Goal: Transaction & Acquisition: Purchase product/service

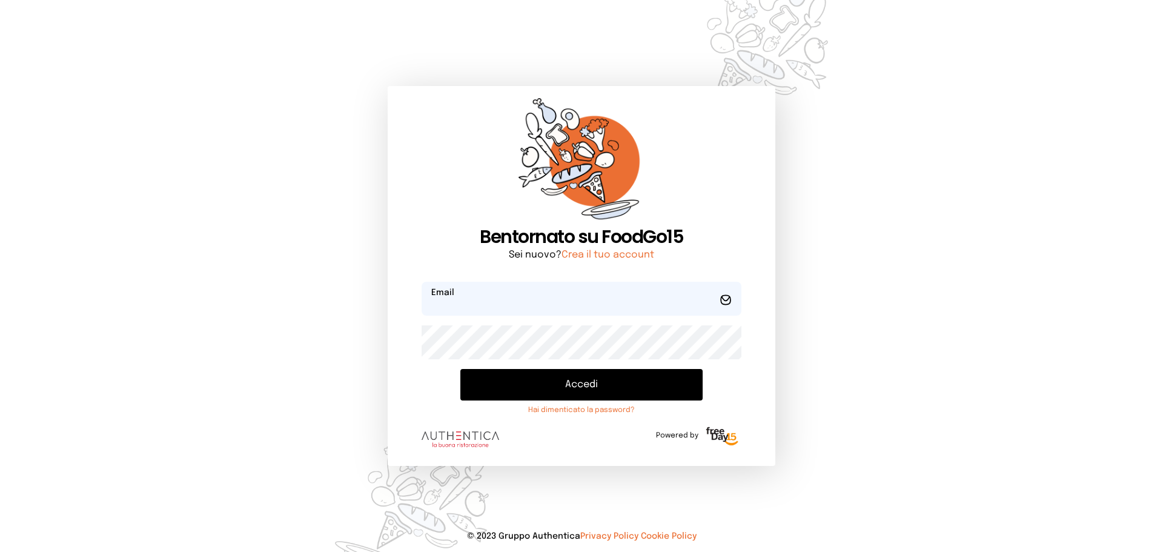
type input "**********"
click at [534, 376] on button "Accedi" at bounding box center [581, 385] width 242 height 32
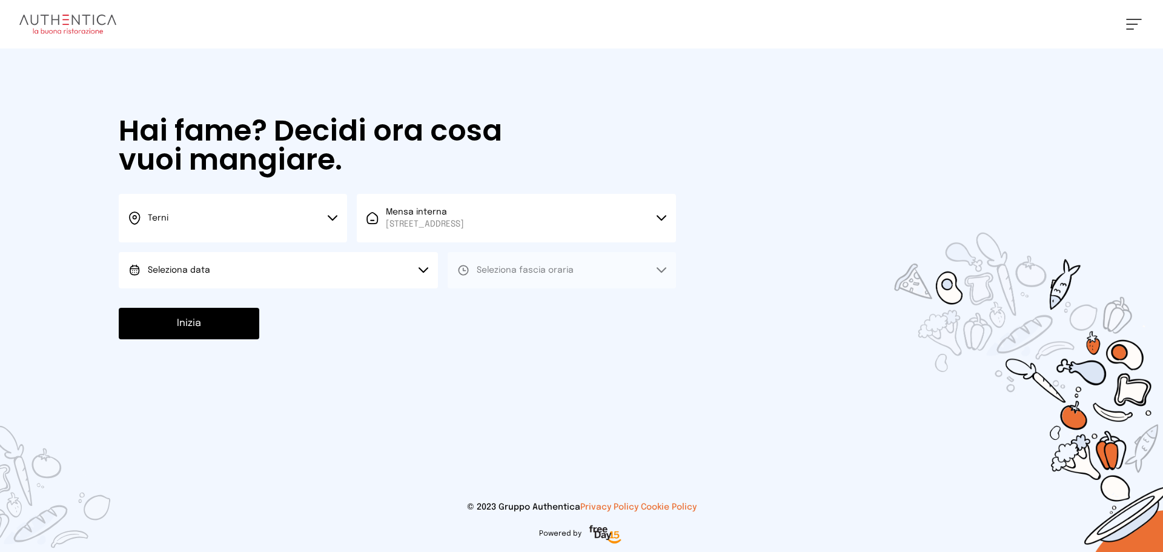
click at [292, 221] on button "Terni" at bounding box center [233, 218] width 228 height 48
click at [296, 271] on li "Terni" at bounding box center [233, 258] width 228 height 33
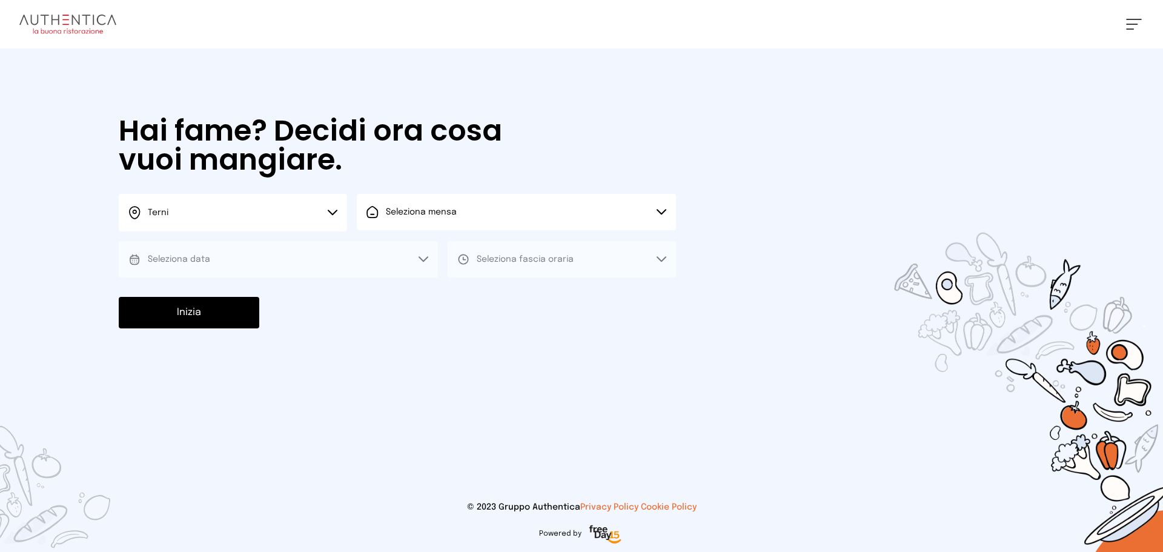
click at [371, 277] on button "Seleziona data" at bounding box center [278, 259] width 319 height 36
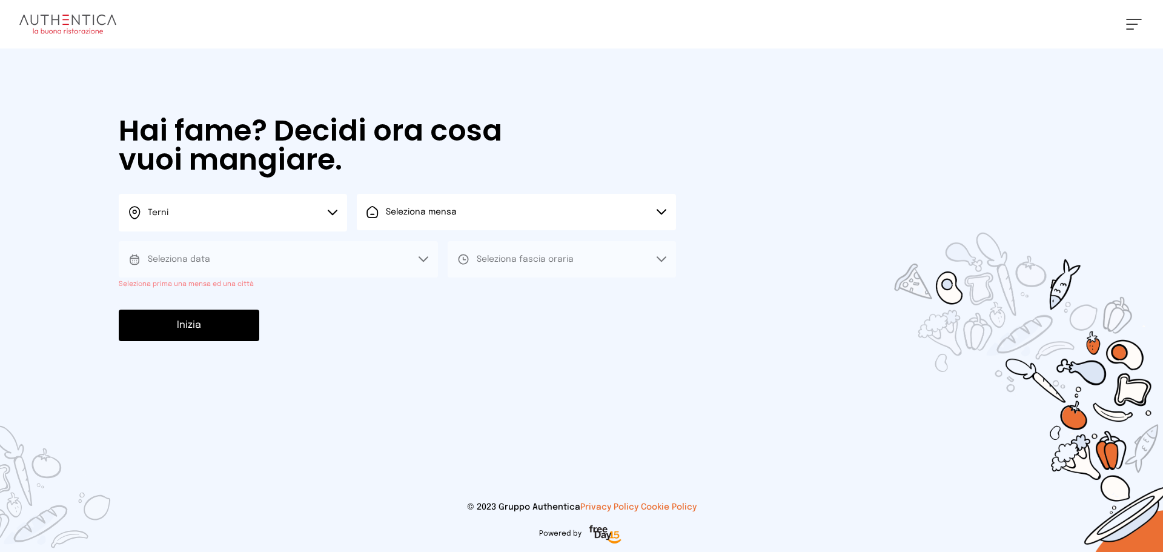
click at [439, 227] on button "Seleziona mensa" at bounding box center [516, 212] width 319 height 36
click at [428, 248] on span "Mensa interna" at bounding box center [425, 246] width 78 height 12
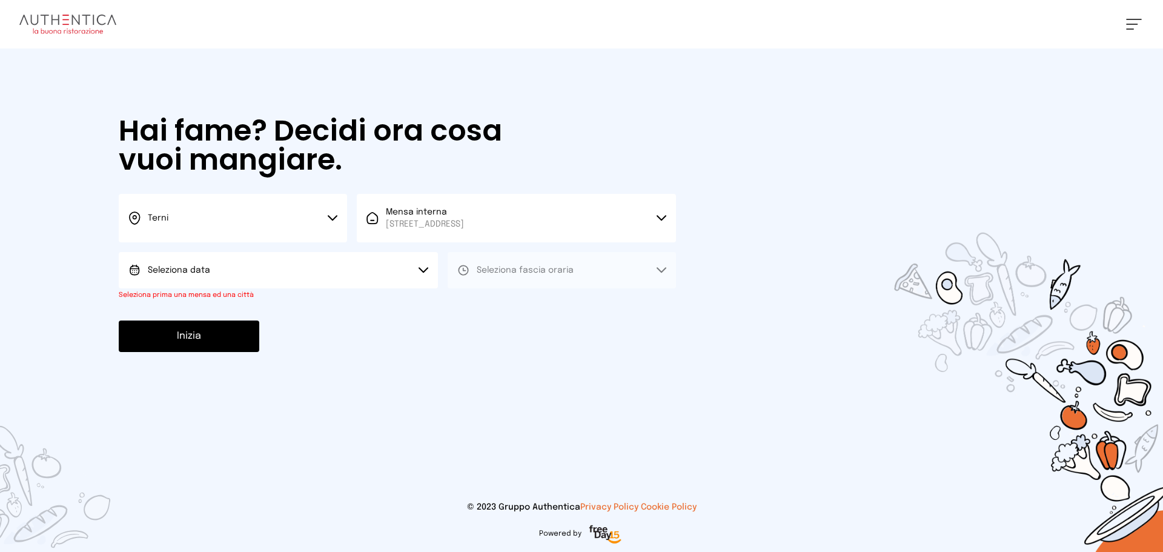
click at [325, 259] on button "Seleziona data" at bounding box center [278, 270] width 319 height 36
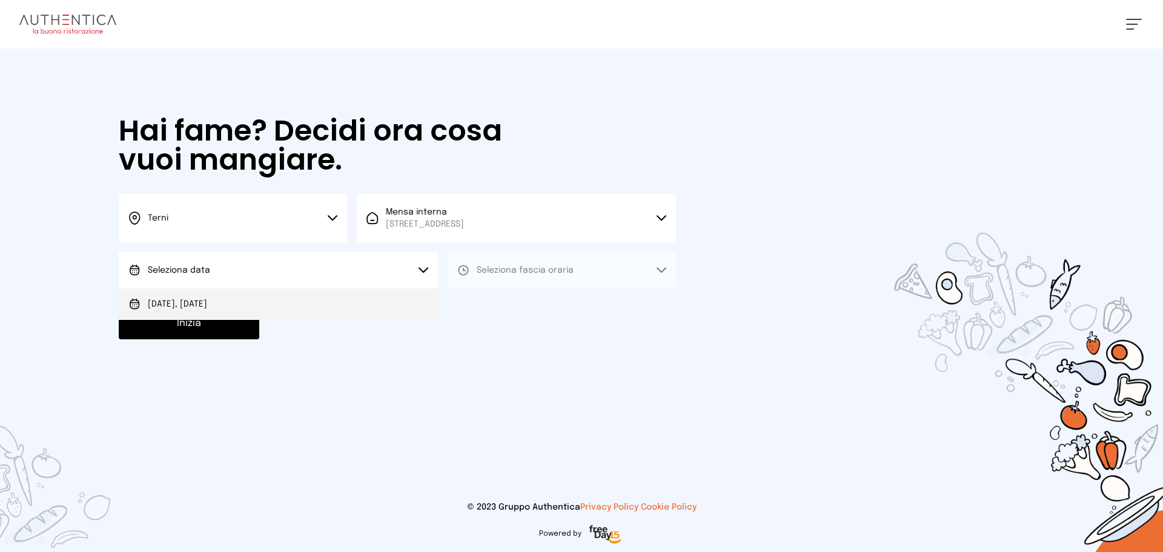
click at [322, 298] on li "[DATE], [DATE]" at bounding box center [278, 304] width 319 height 32
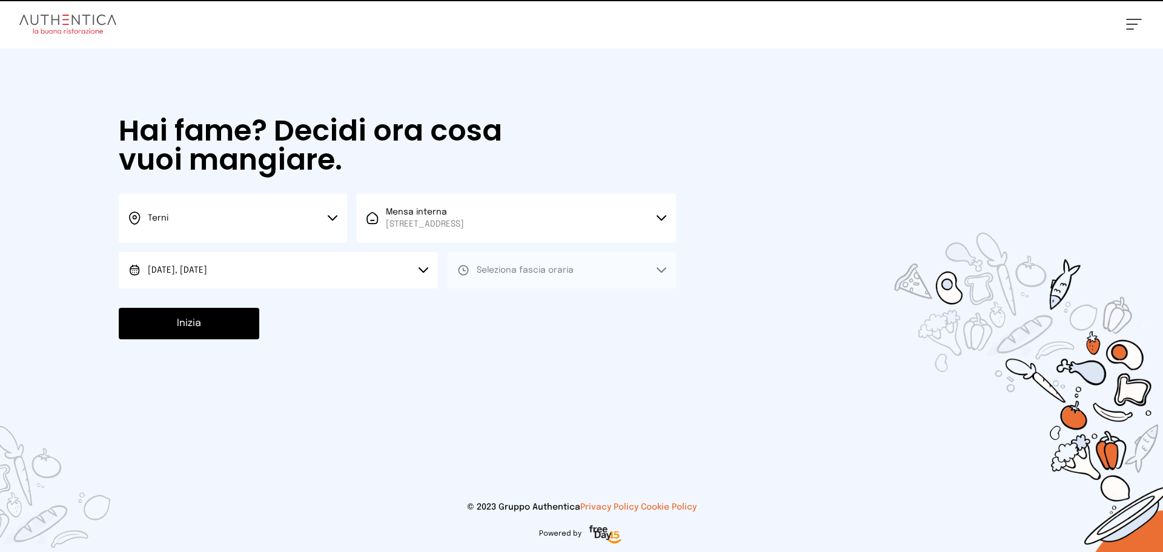
click at [524, 253] on button "Seleziona fascia oraria" at bounding box center [562, 270] width 228 height 36
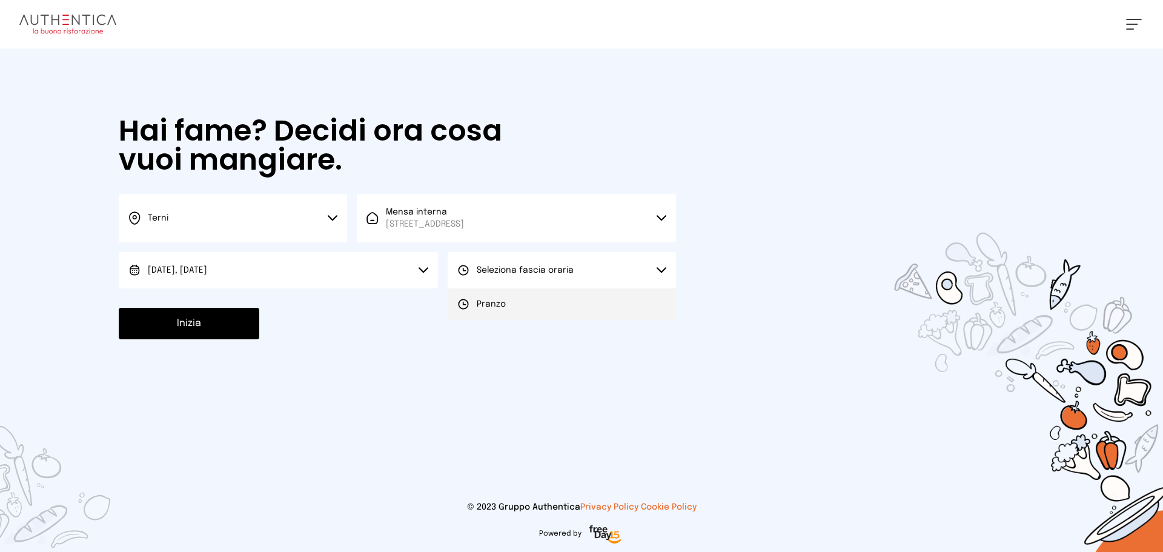
click at [502, 310] on span "Pranzo" at bounding box center [491, 304] width 29 height 12
click at [227, 313] on button "Inizia" at bounding box center [189, 324] width 141 height 32
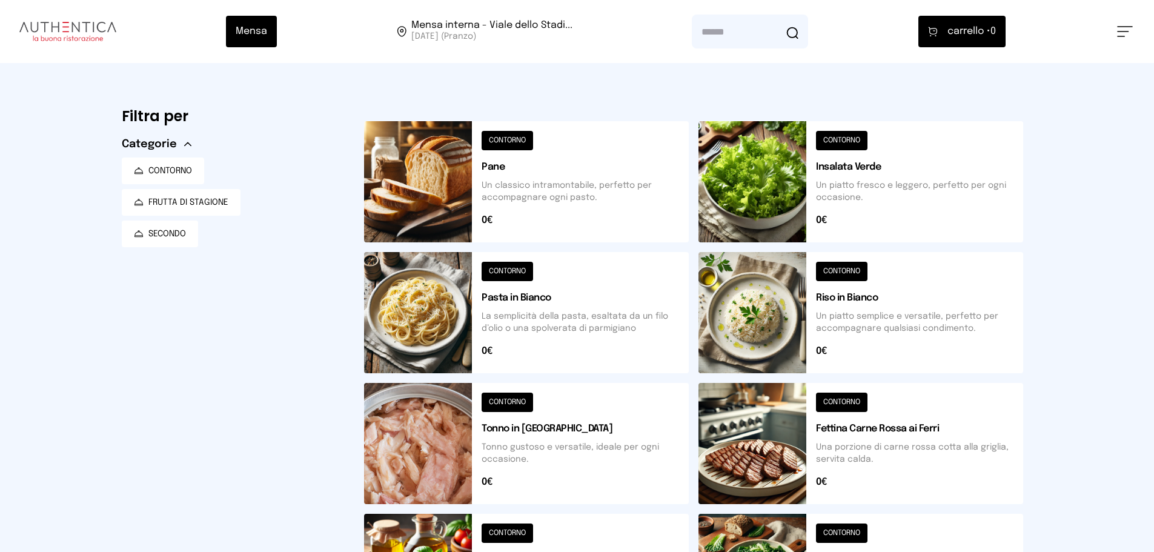
click at [439, 182] on button at bounding box center [526, 181] width 325 height 121
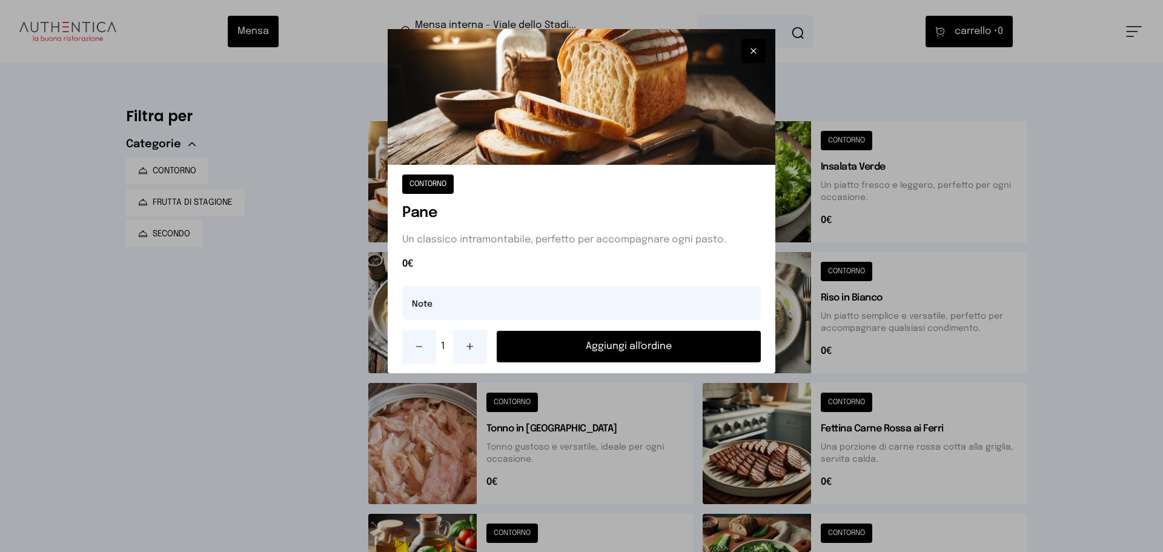
click at [573, 341] on button "Aggiungi all'ordine" at bounding box center [629, 347] width 264 height 32
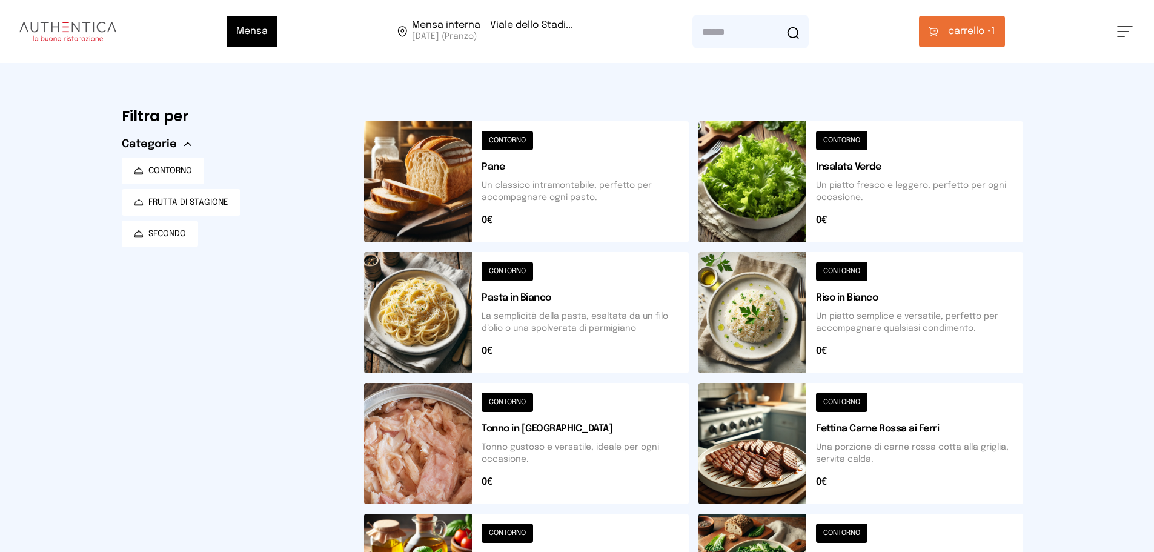
click at [453, 402] on button at bounding box center [526, 443] width 325 height 121
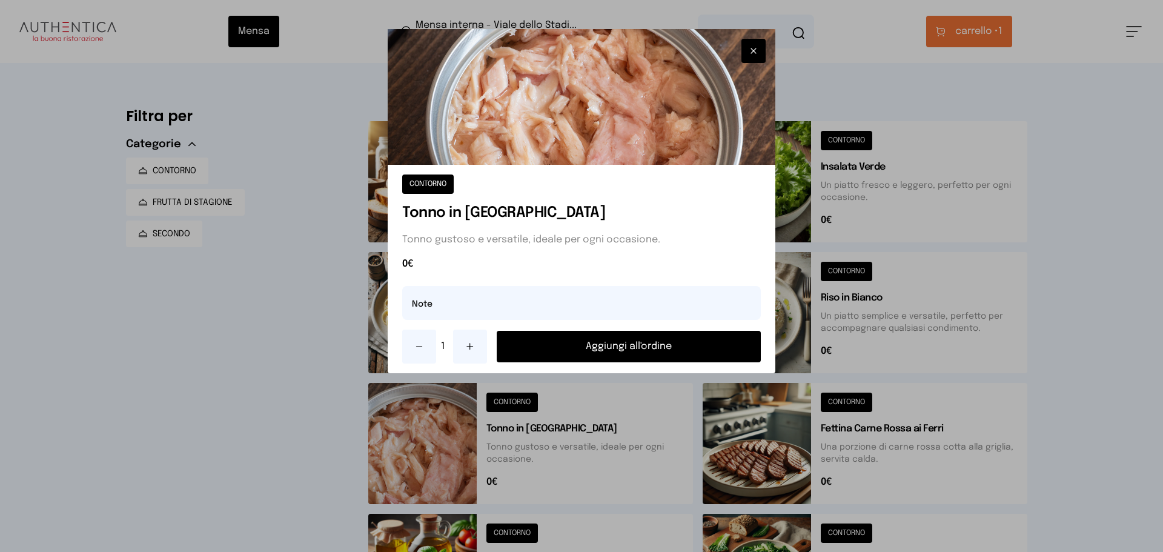
click at [559, 356] on button "Aggiungi all'ordine" at bounding box center [629, 347] width 264 height 32
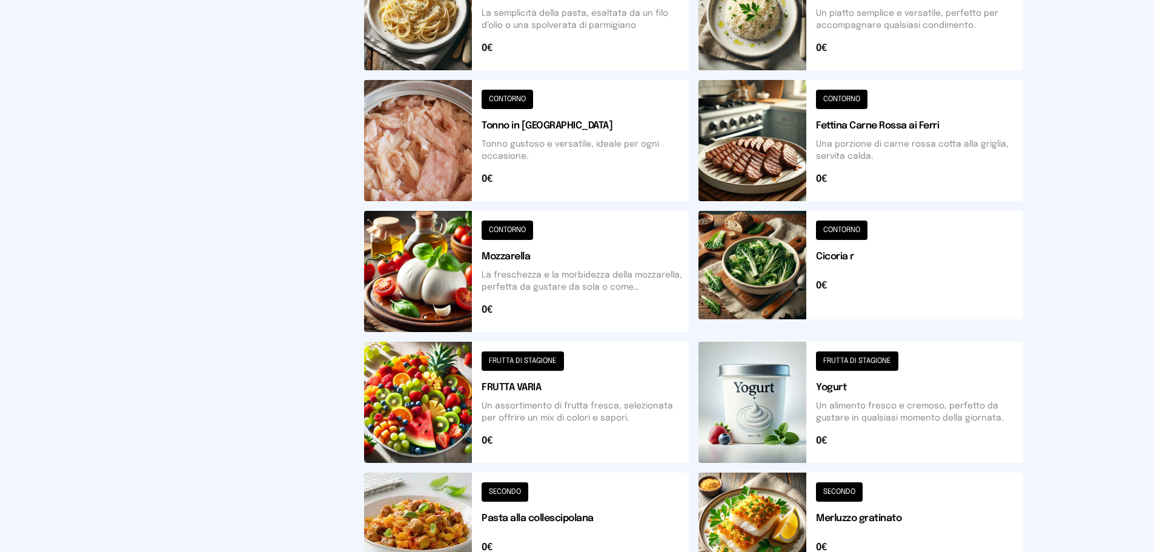
scroll to position [439, 0]
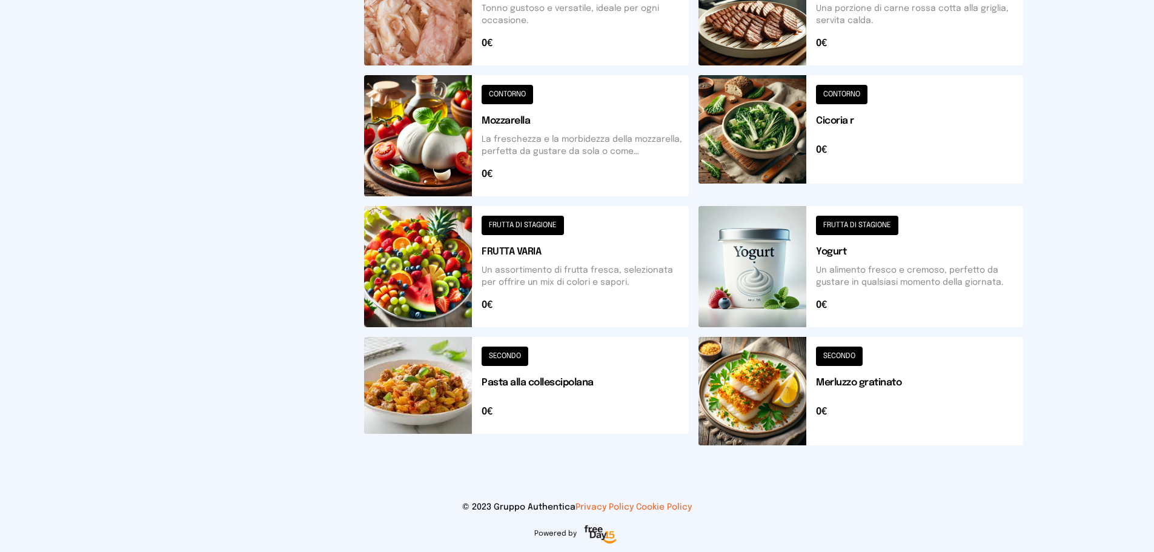
click at [717, 365] on button at bounding box center [861, 391] width 325 height 108
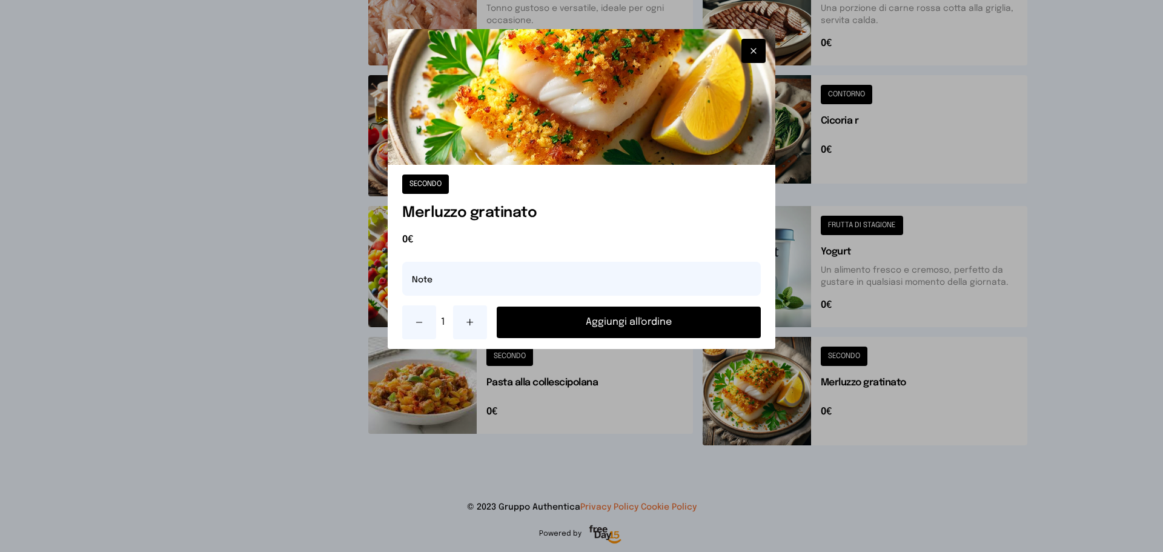
click at [476, 322] on button at bounding box center [470, 322] width 34 height 34
click at [587, 319] on button "Aggiungi all'ordine" at bounding box center [629, 323] width 264 height 32
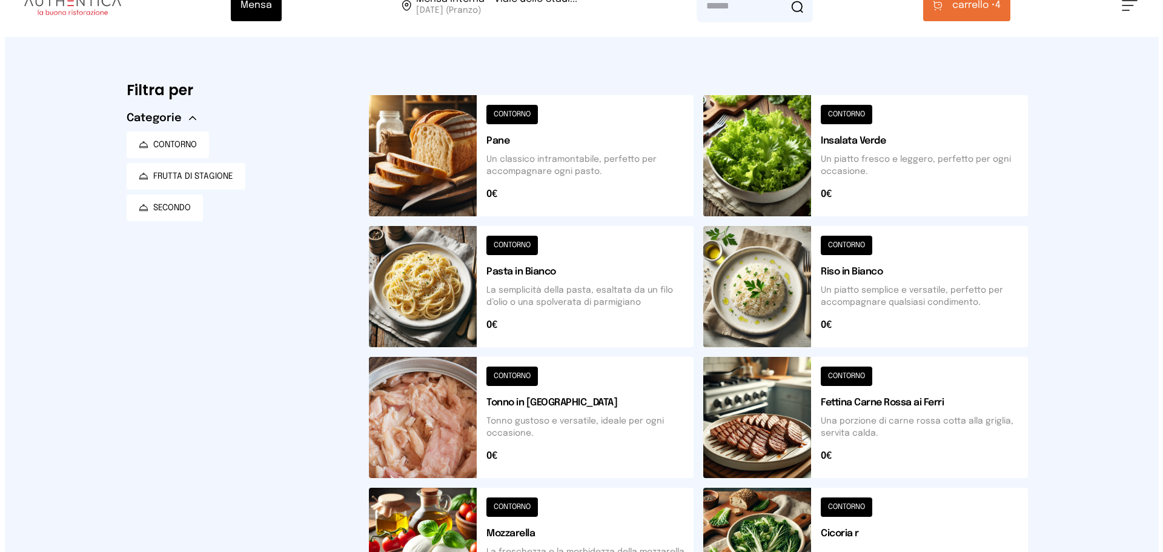
scroll to position [0, 0]
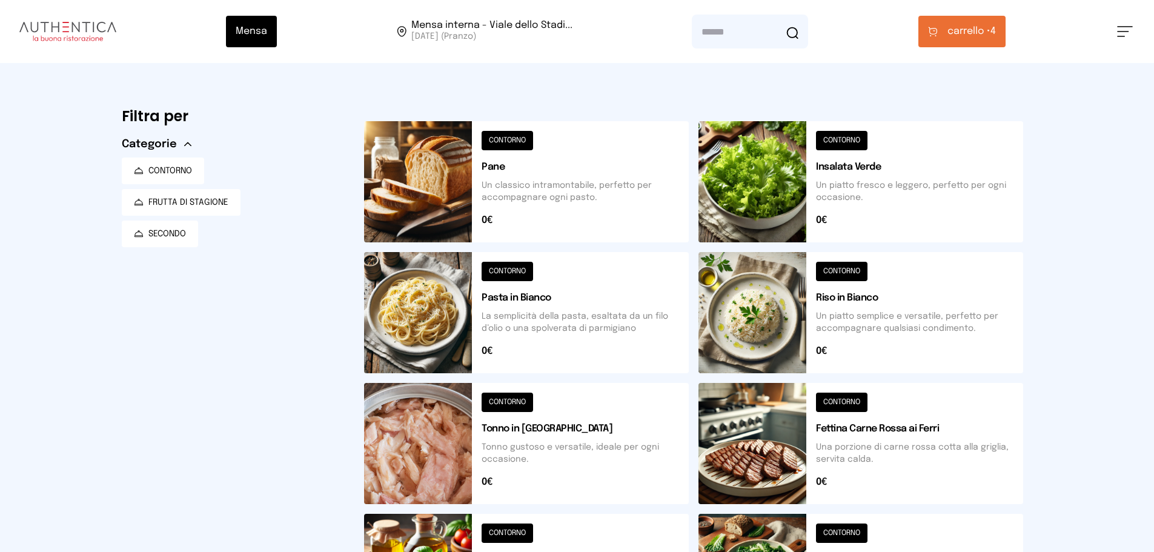
click at [943, 45] on button "carrello • 4" at bounding box center [962, 32] width 87 height 32
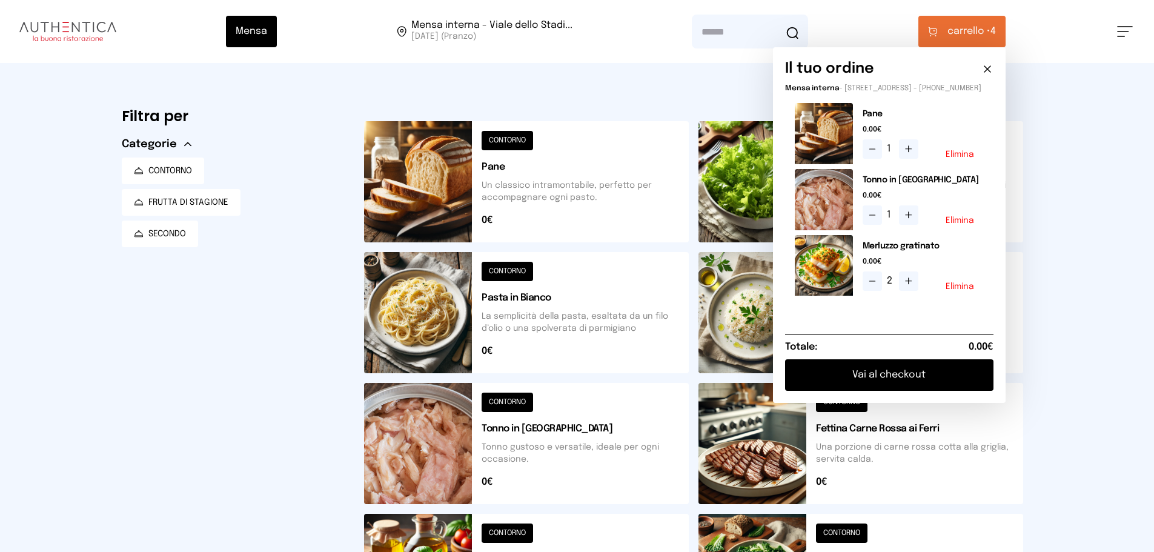
click at [872, 382] on button "Vai al checkout" at bounding box center [889, 375] width 208 height 32
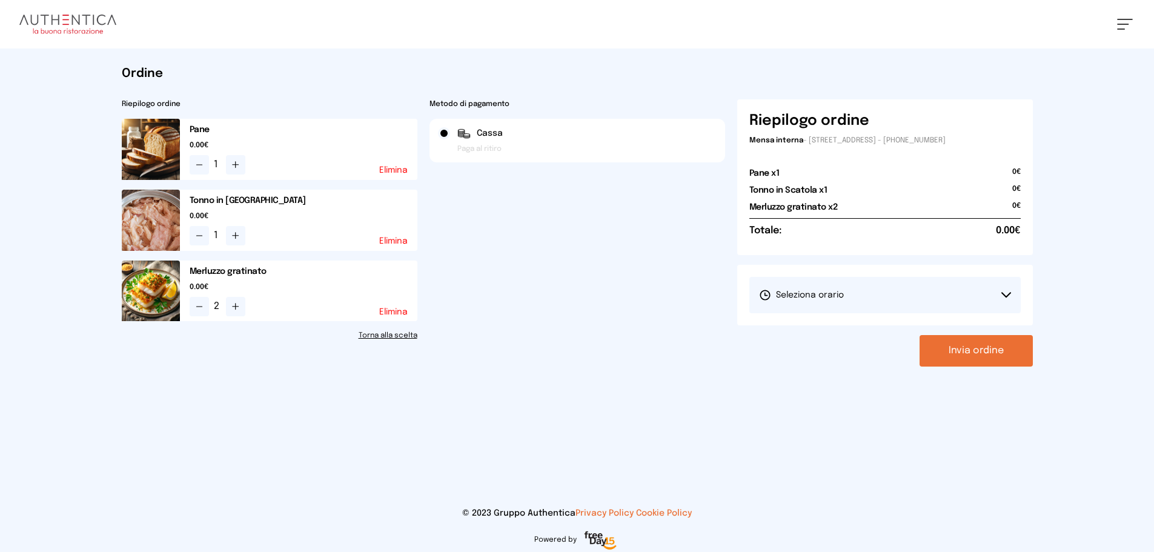
click at [837, 284] on button "Seleziona orario" at bounding box center [885, 295] width 271 height 36
click at [831, 333] on span "1° Turno (13:00 - 15:00)" at bounding box center [804, 329] width 91 height 12
click at [979, 338] on button "Invia ordine" at bounding box center [976, 351] width 113 height 32
